Goal: Task Accomplishment & Management: Manage account settings

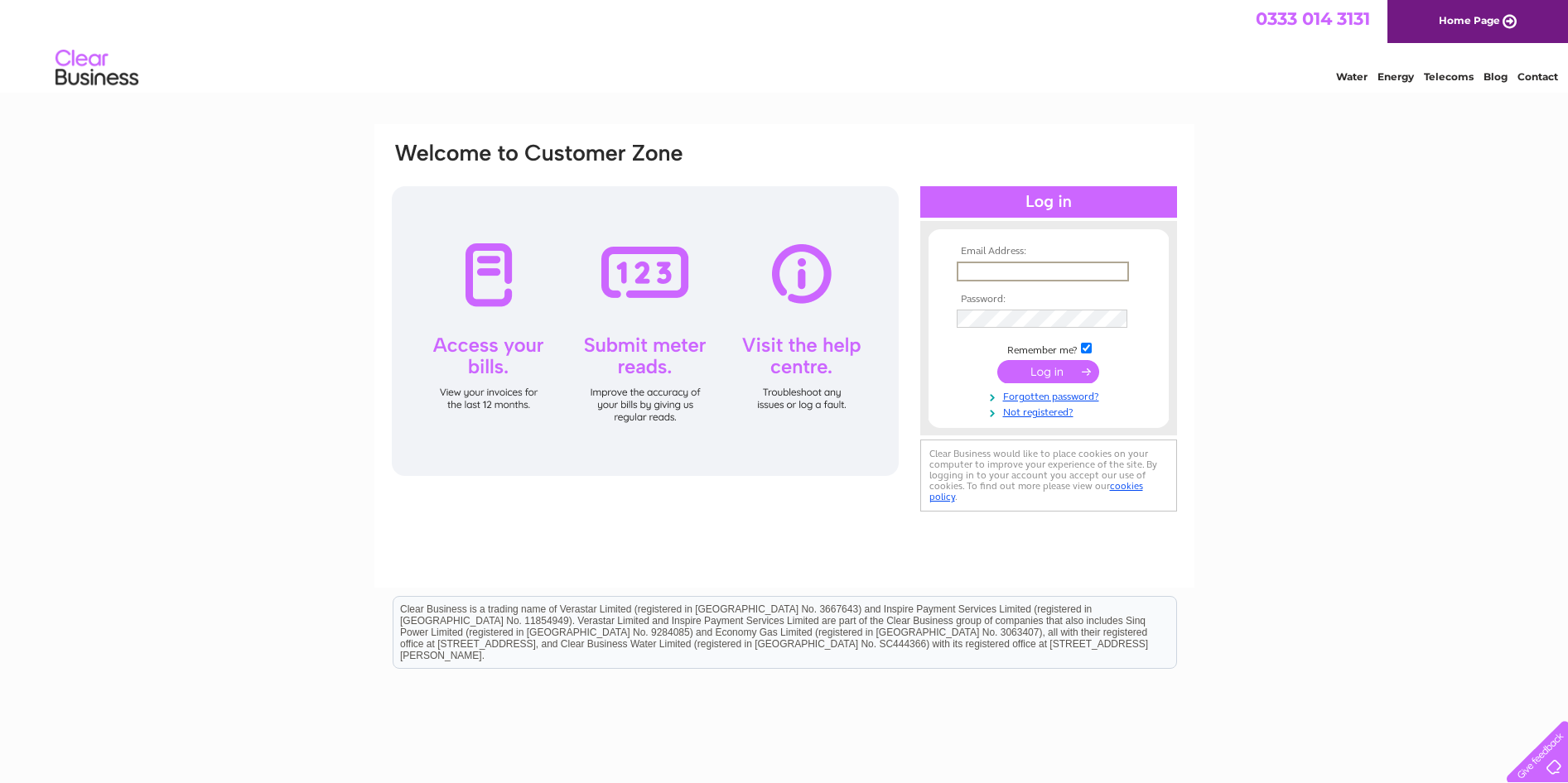
type input "accounts@tffloors.co.uk"
click at [997, 360] on input "submit" at bounding box center [1048, 372] width 102 height 23
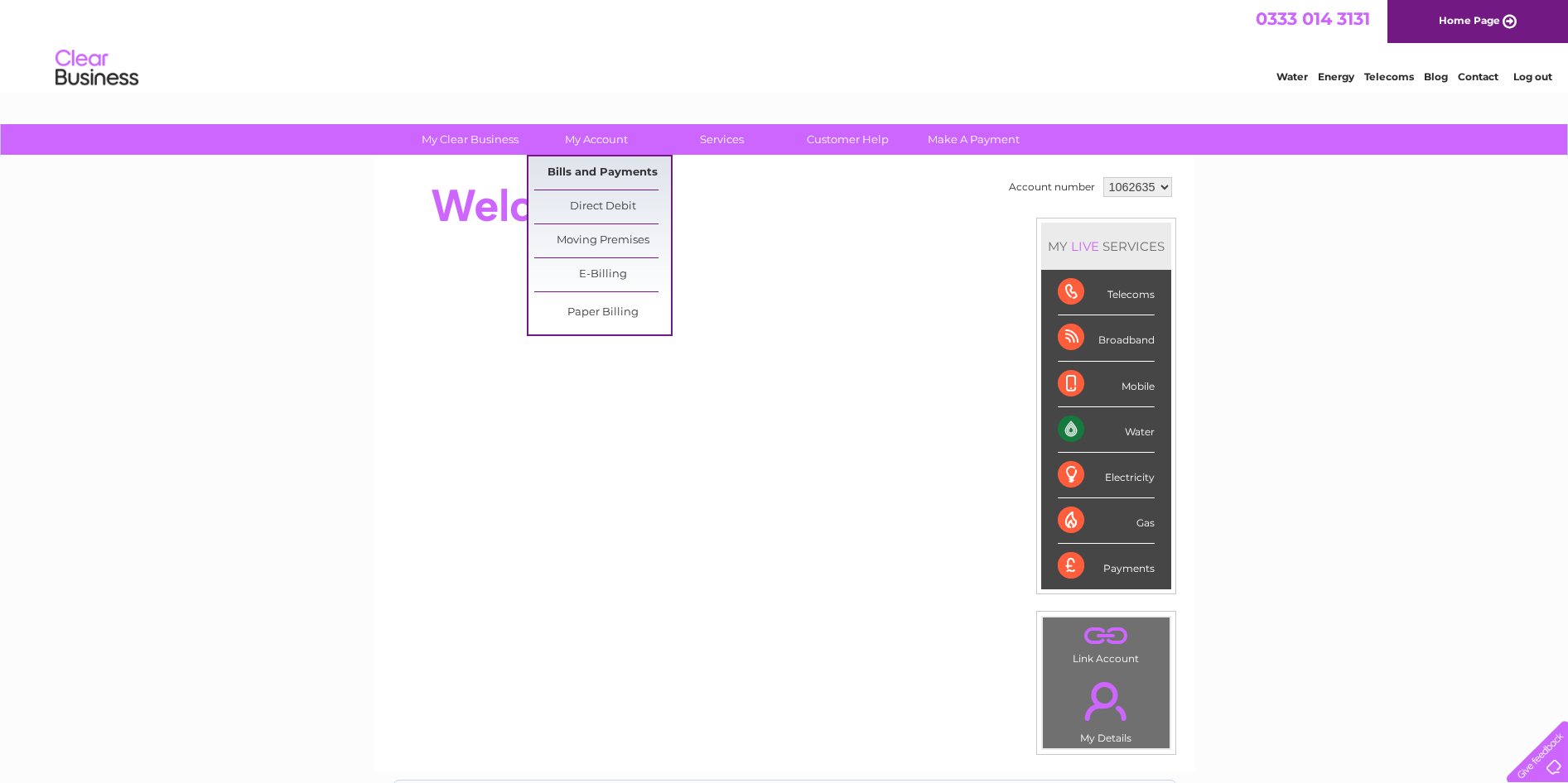
click at [573, 166] on link "Bills and Payments" at bounding box center [602, 174] width 137 height 33
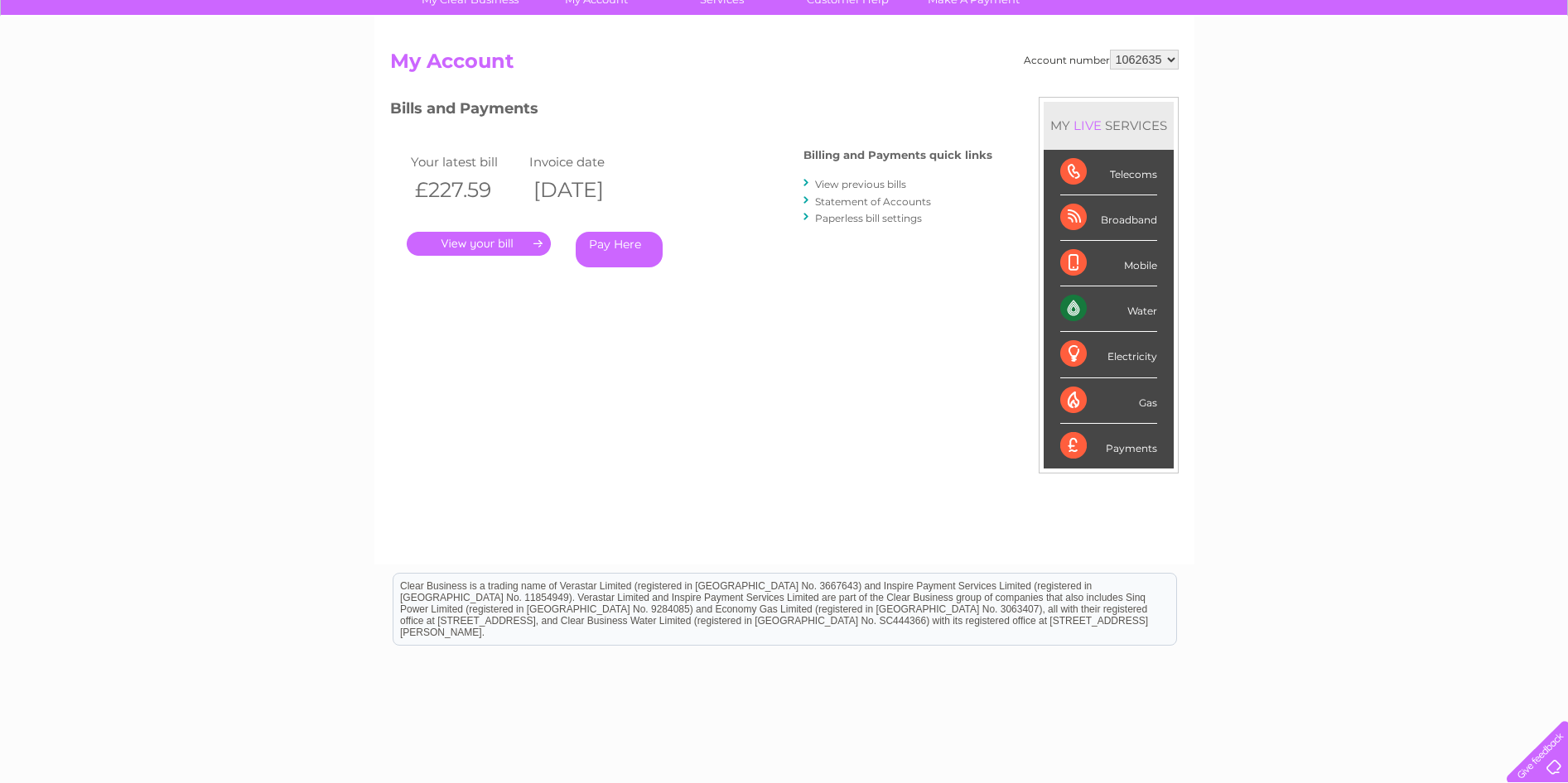
scroll to position [145, 0]
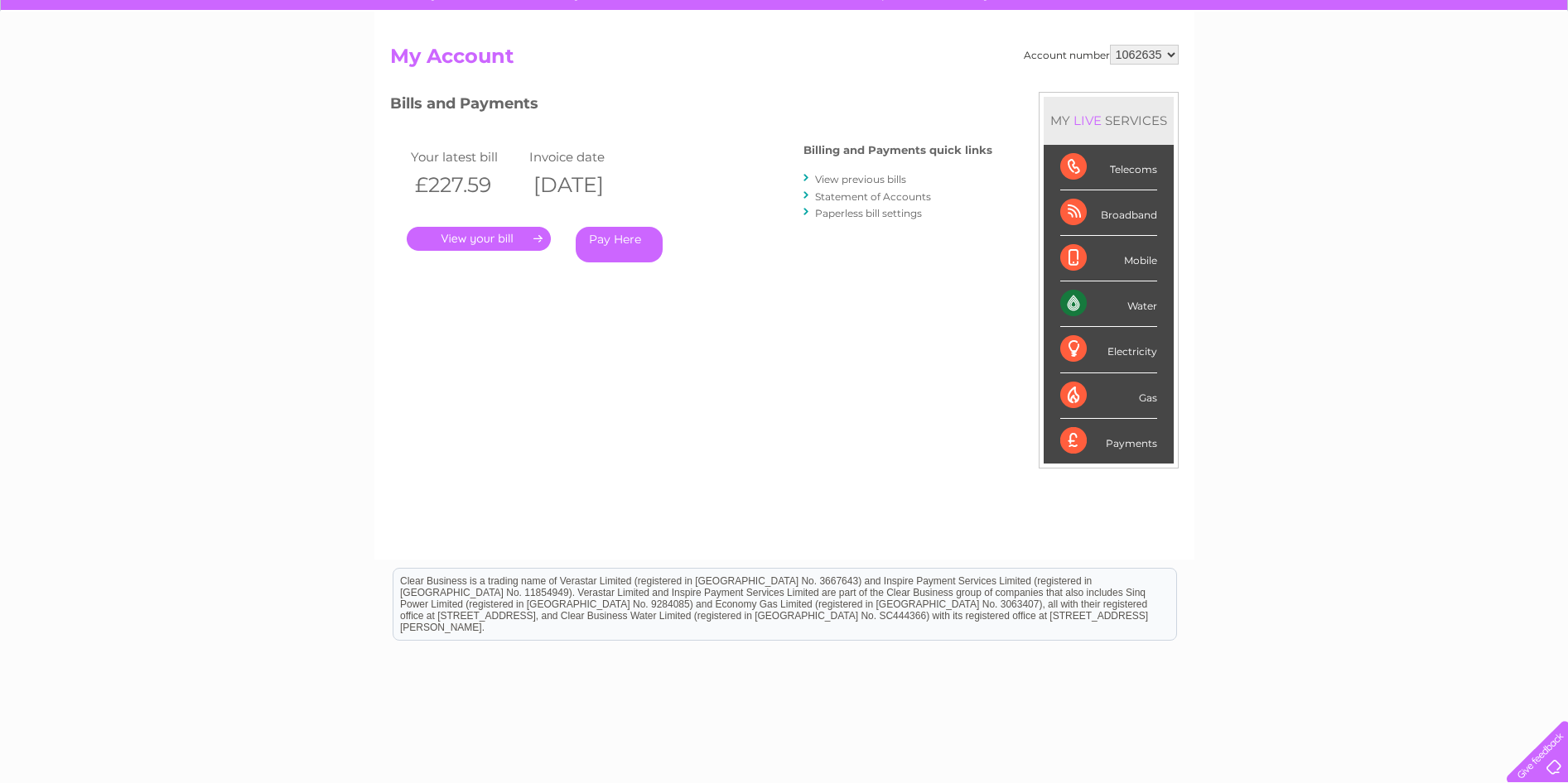
click at [871, 178] on link "View previous bills" at bounding box center [860, 180] width 91 height 12
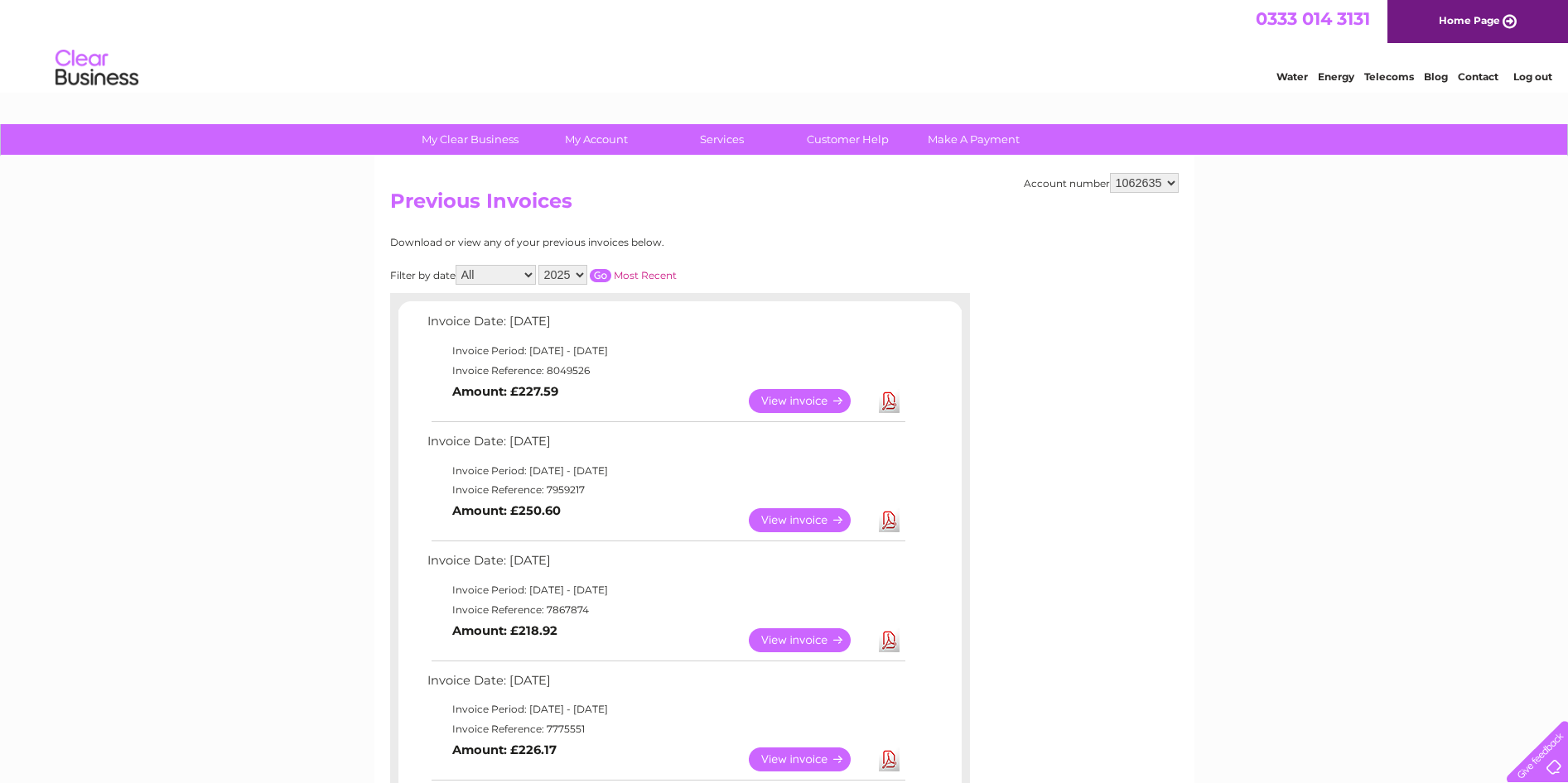
click at [818, 521] on link "View" at bounding box center [810, 520] width 122 height 24
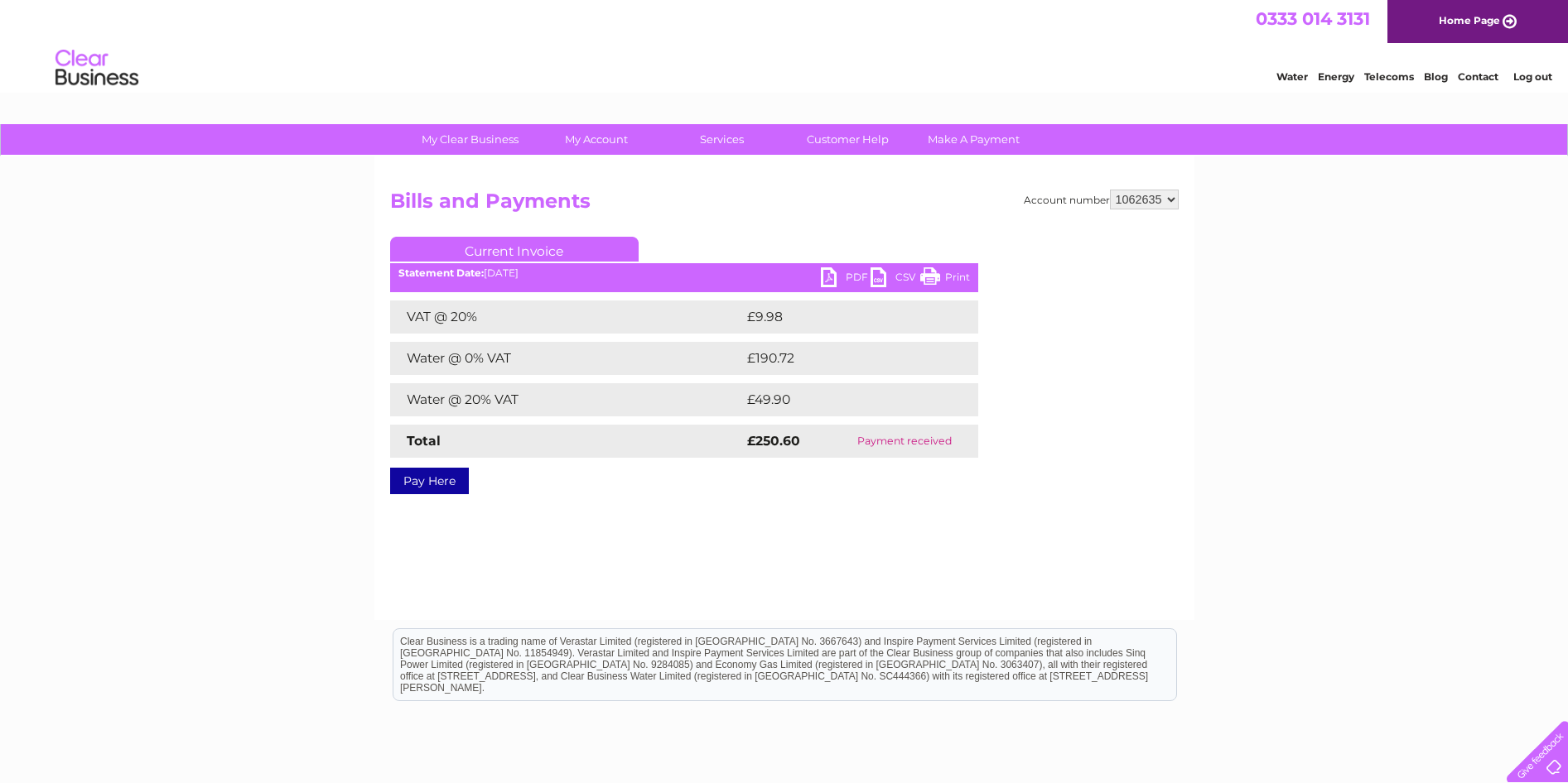
click at [853, 272] on link "PDF" at bounding box center [846, 279] width 49 height 24
click at [944, 273] on link "Print" at bounding box center [945, 279] width 49 height 24
